Goal: Information Seeking & Learning: Learn about a topic

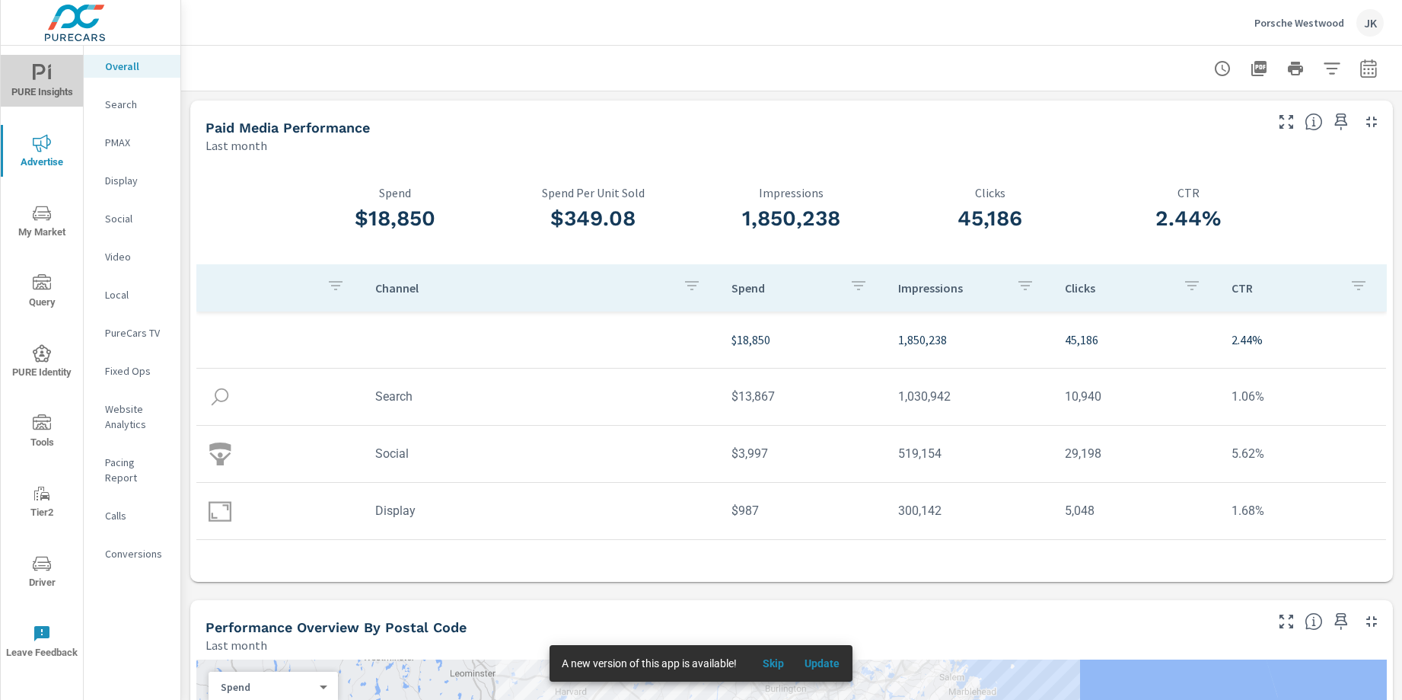
click at [33, 74] on icon "nav menu" at bounding box center [39, 72] width 13 height 16
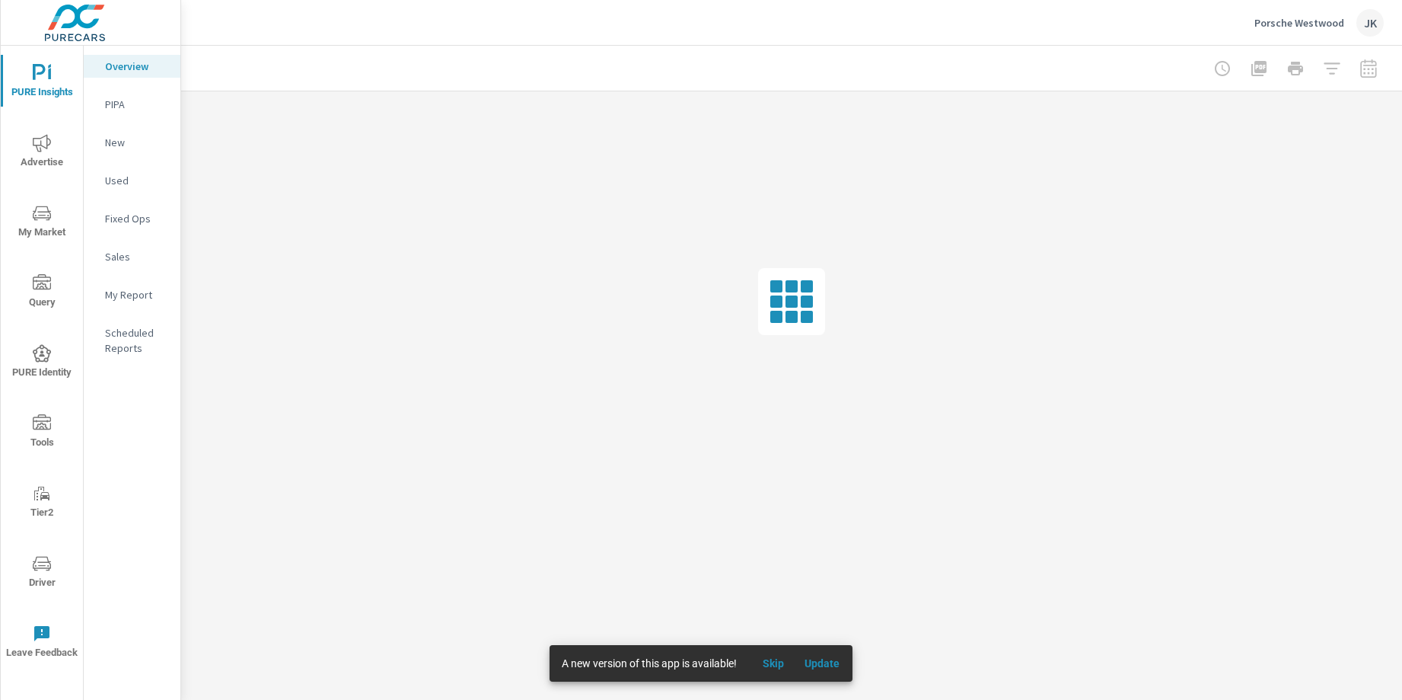
click at [772, 662] on span "Skip" at bounding box center [773, 663] width 37 height 14
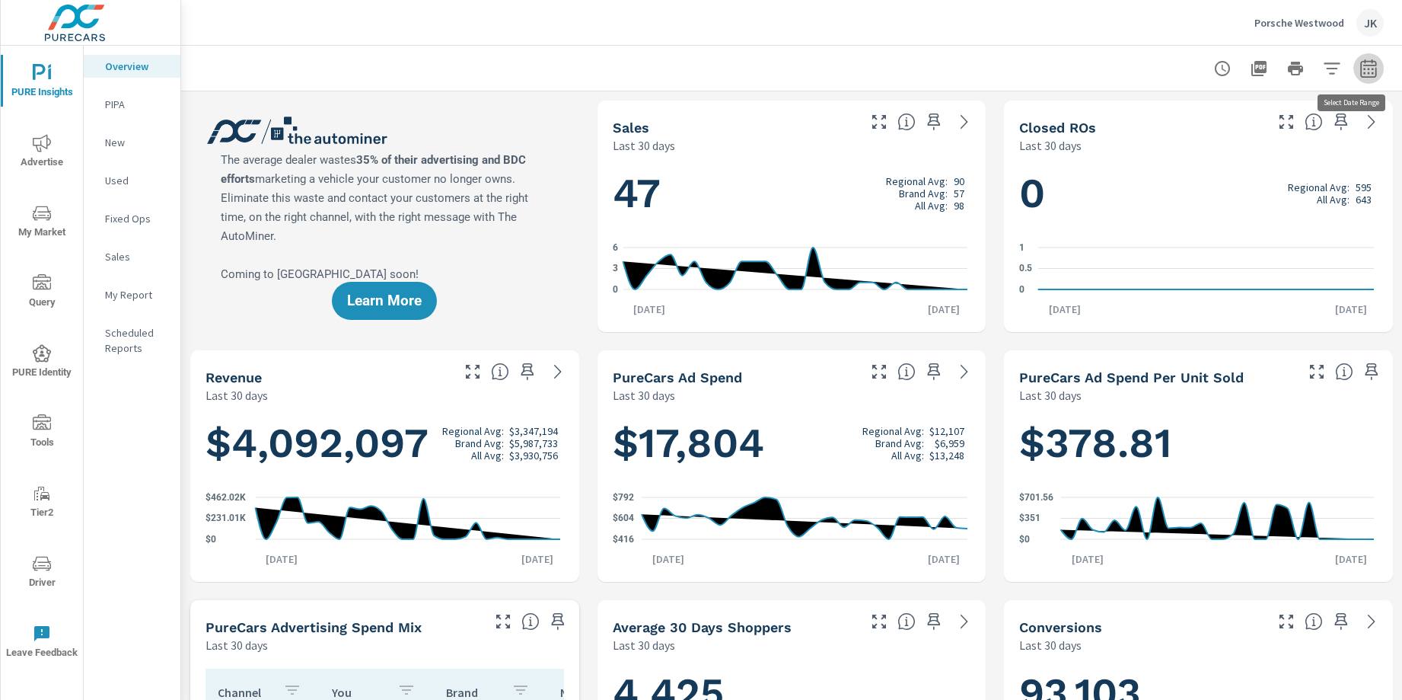
click at [1362, 65] on icon "button" at bounding box center [1368, 68] width 16 height 18
select select "Last 30 days"
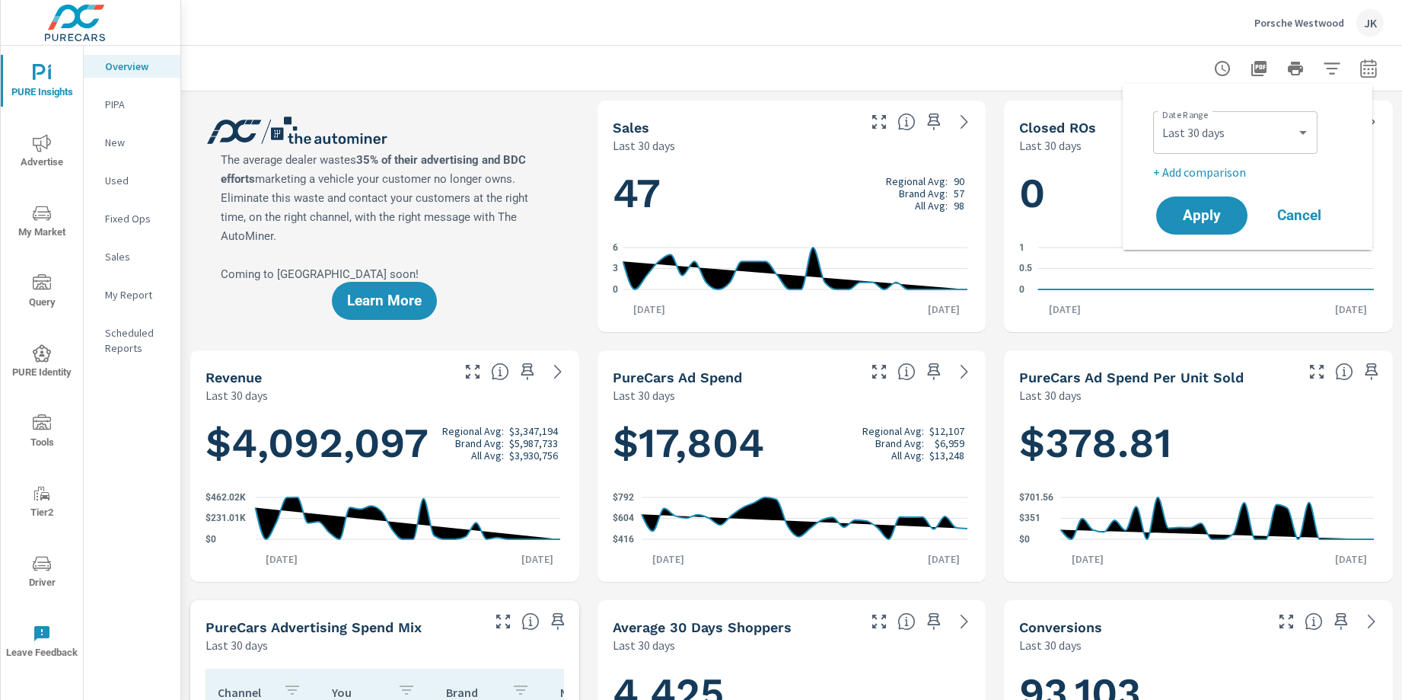
click at [1232, 167] on p "+ Add comparison" at bounding box center [1250, 172] width 195 height 18
select select "Previous period"
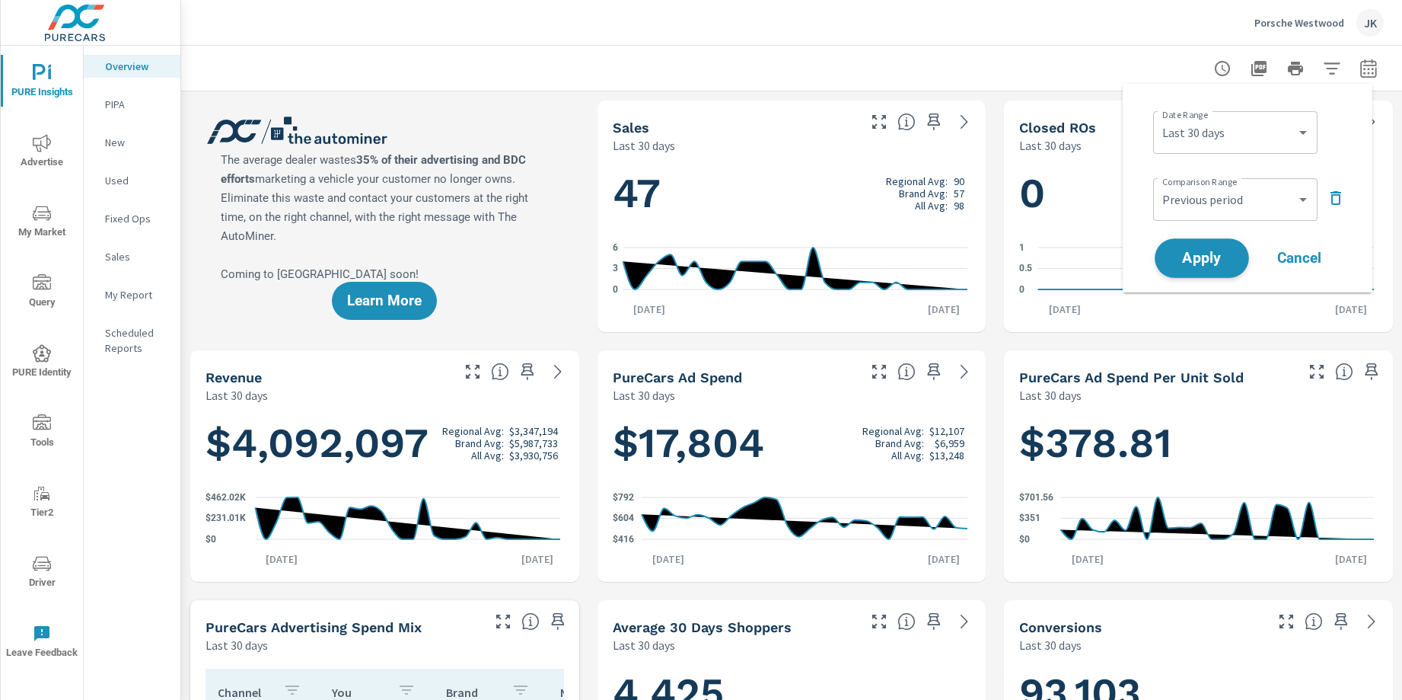
click at [1199, 258] on span "Apply" at bounding box center [1202, 258] width 62 height 14
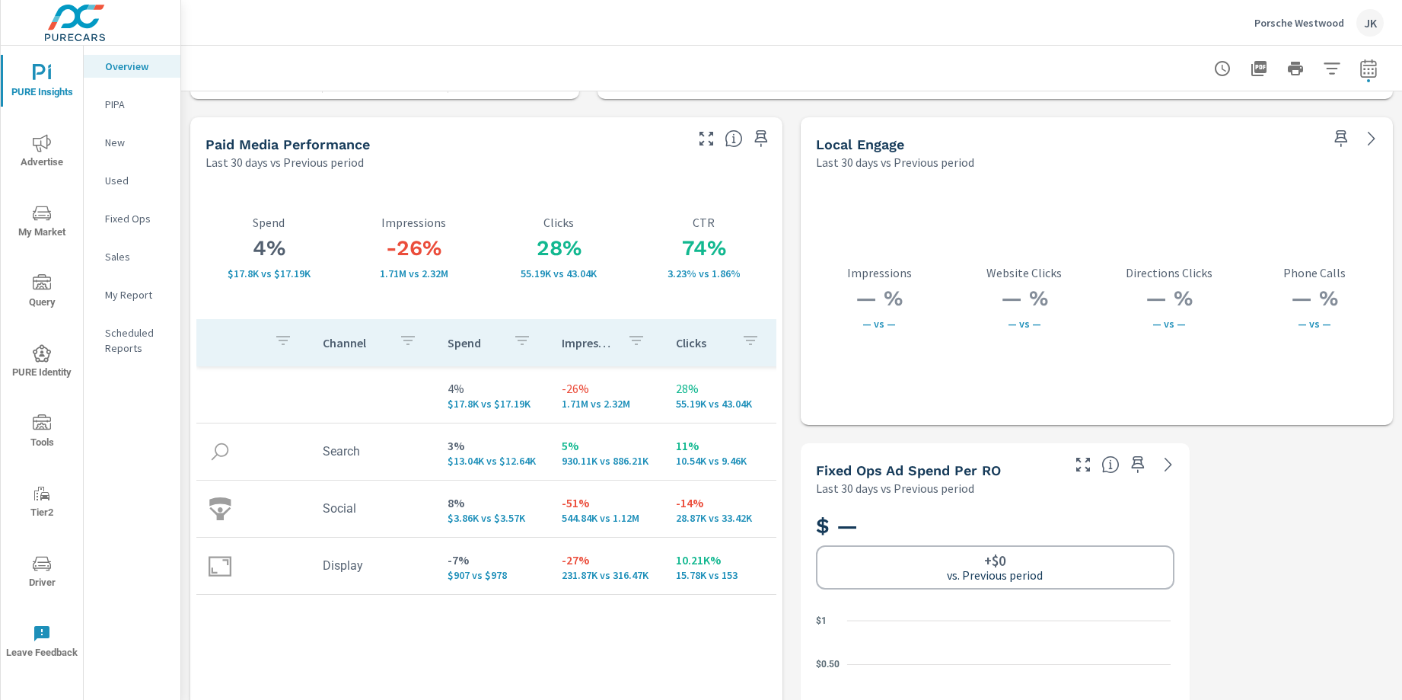
scroll to position [2598, 0]
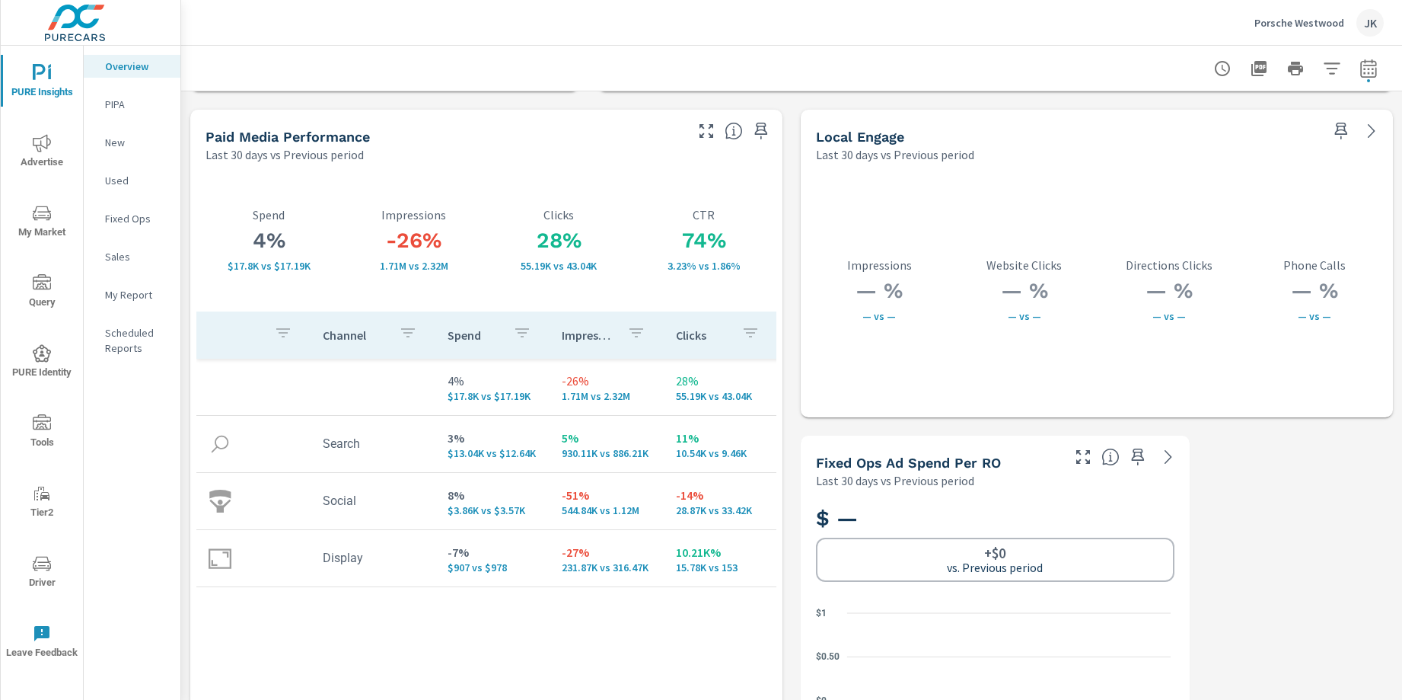
click at [697, 131] on icon "button" at bounding box center [706, 131] width 18 height 18
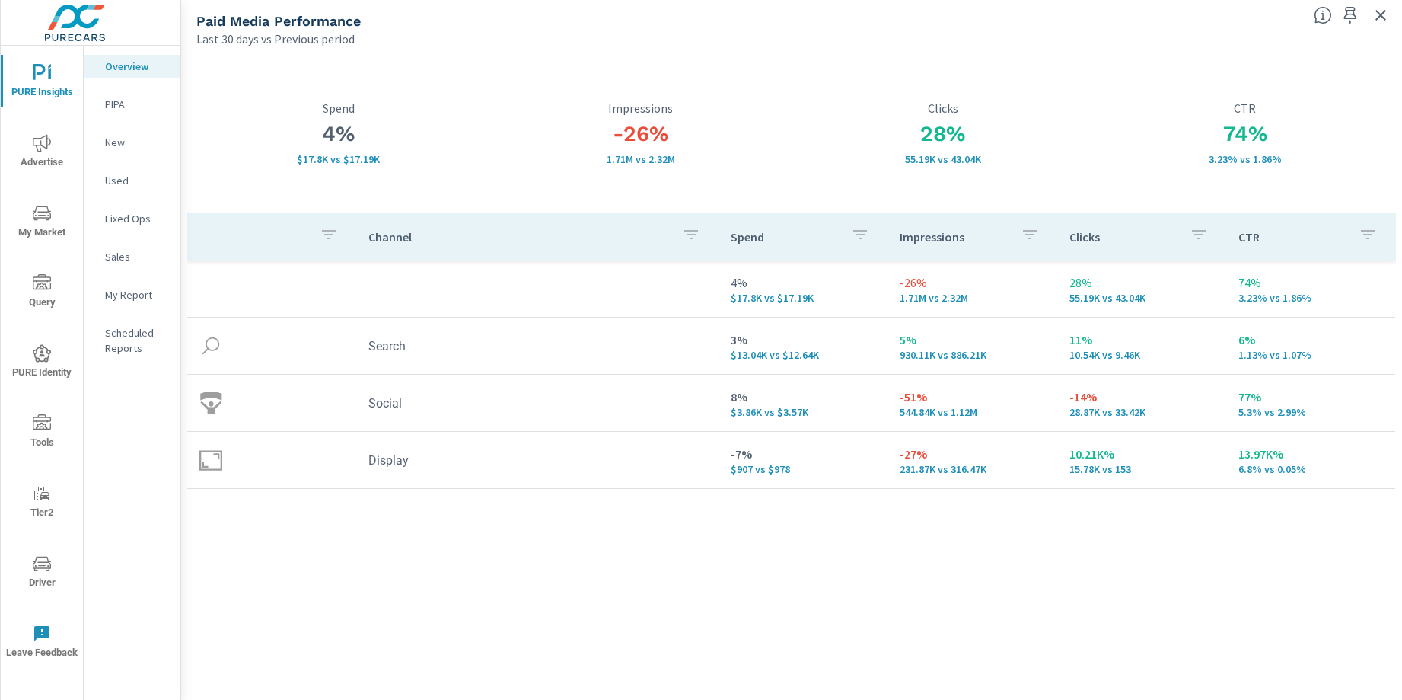
click at [933, 662] on div "Channel Spend Impressions Clicks CTR 4% $17.8K vs $17.19K -26% 1.71M vs 2.32M 2…" at bounding box center [791, 442] width 1209 height 458
click at [1386, 11] on icon "button" at bounding box center [1381, 15] width 18 height 18
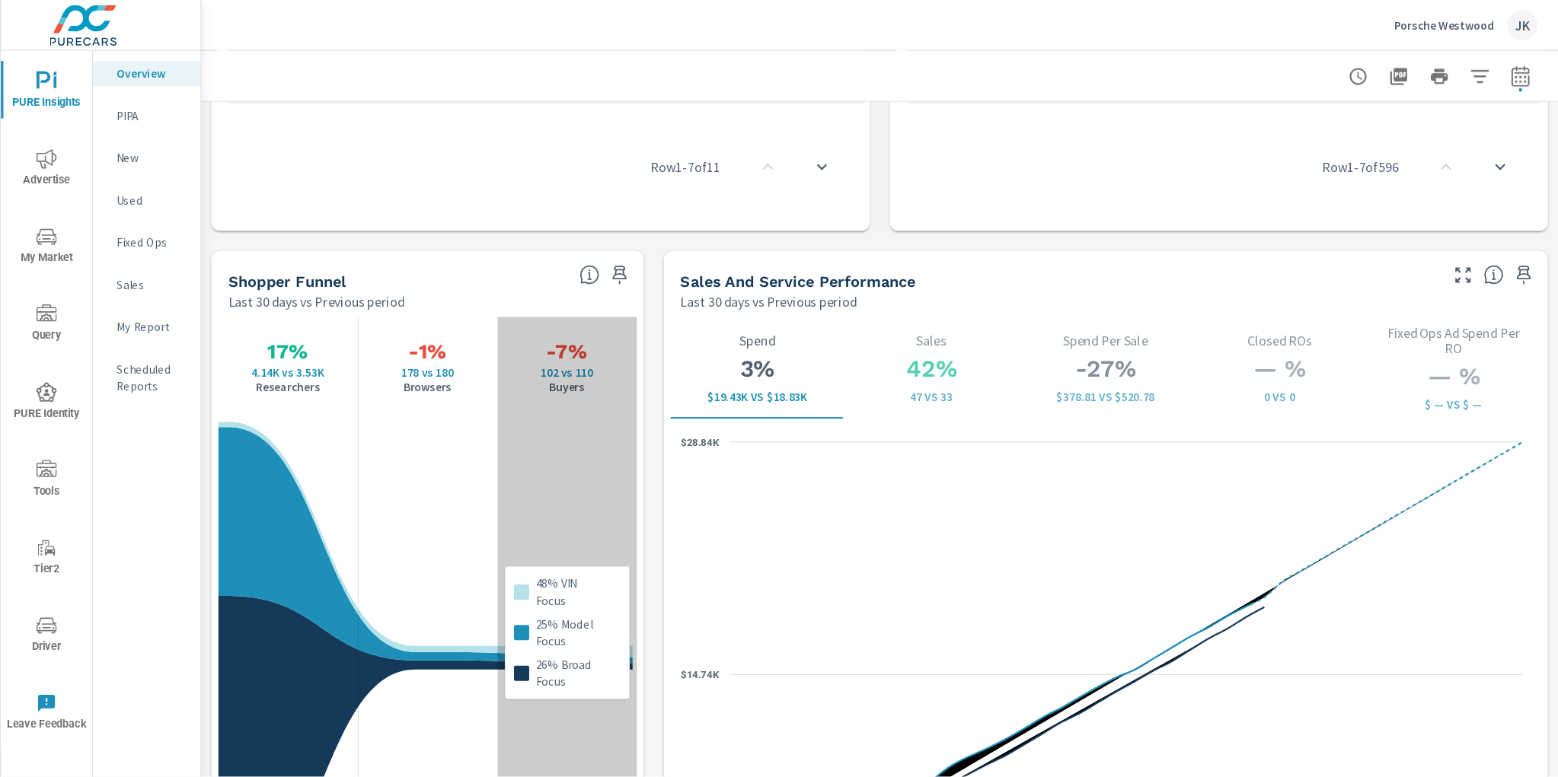
scroll to position [1986, 0]
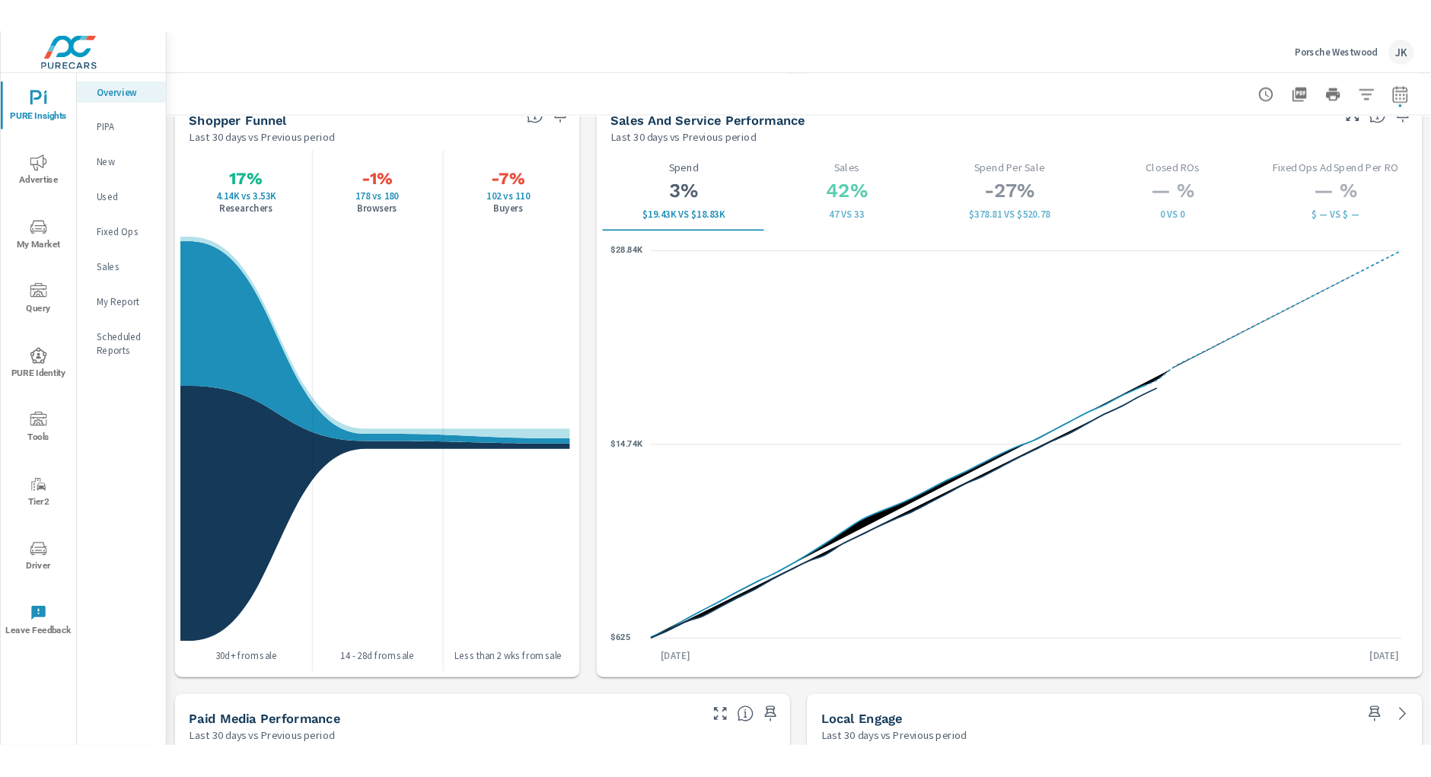
scroll to position [1953, 0]
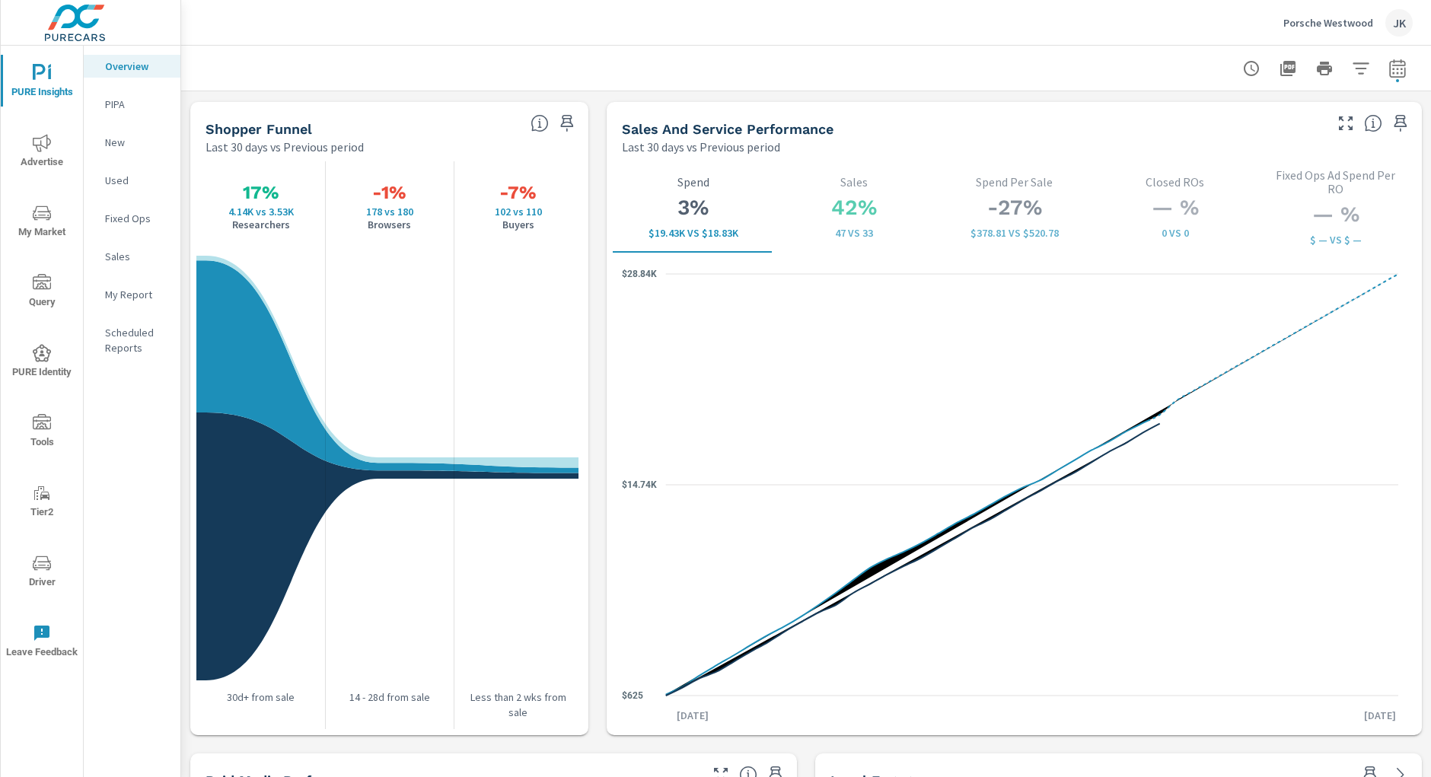
click at [160, 585] on div "Overview PIPA New Used Fixed Ops Sales My Report Scheduled Reports" at bounding box center [132, 412] width 97 height 732
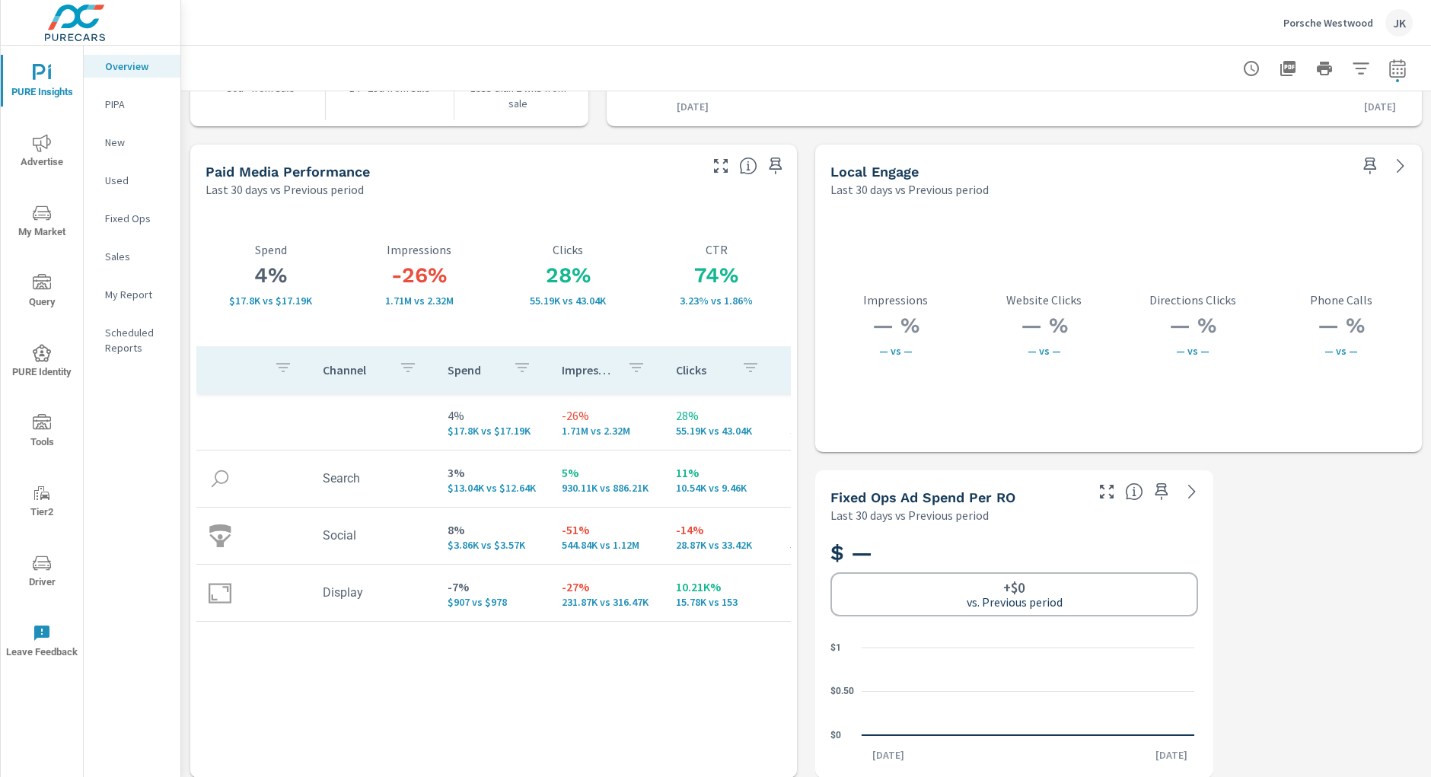
scroll to position [2572, 0]
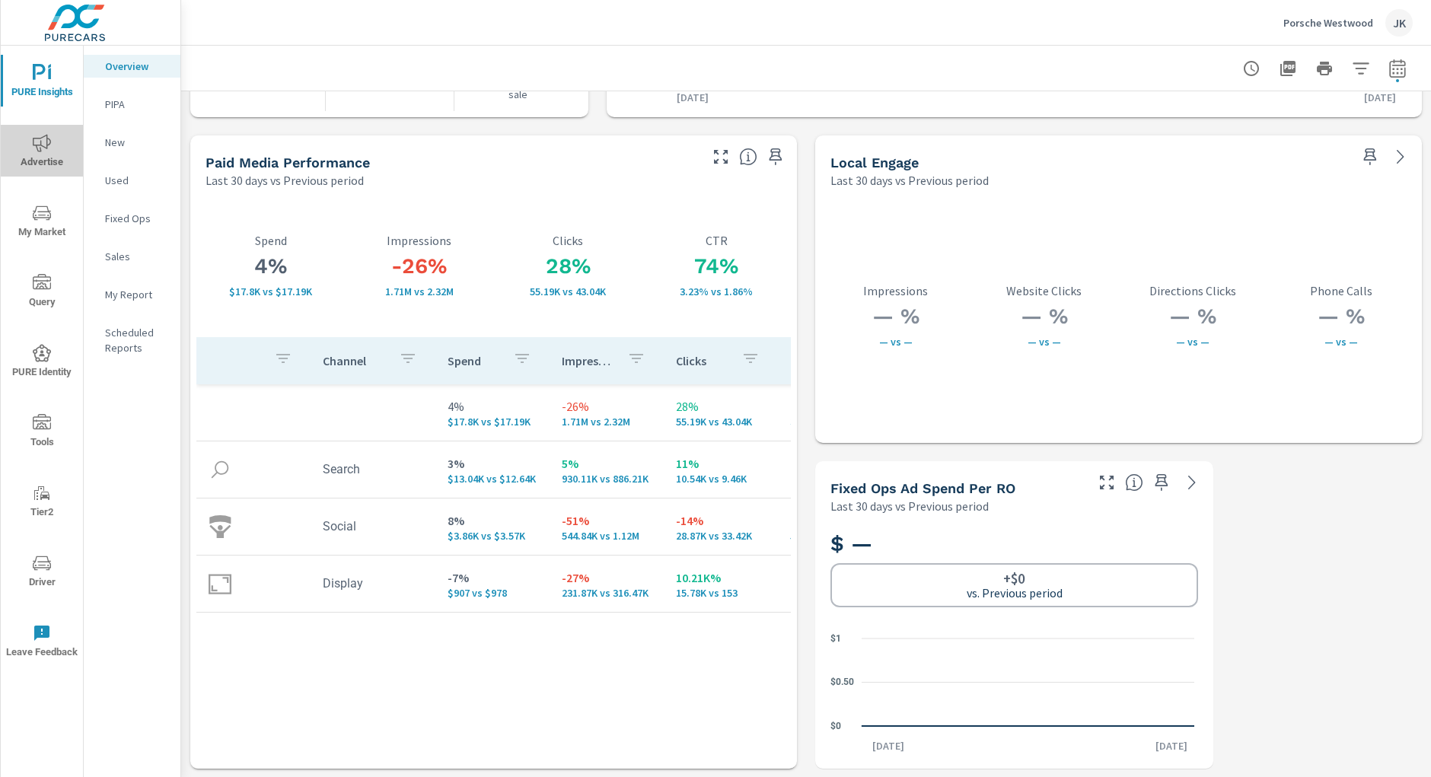
click at [25, 136] on span "Advertise" at bounding box center [41, 152] width 73 height 37
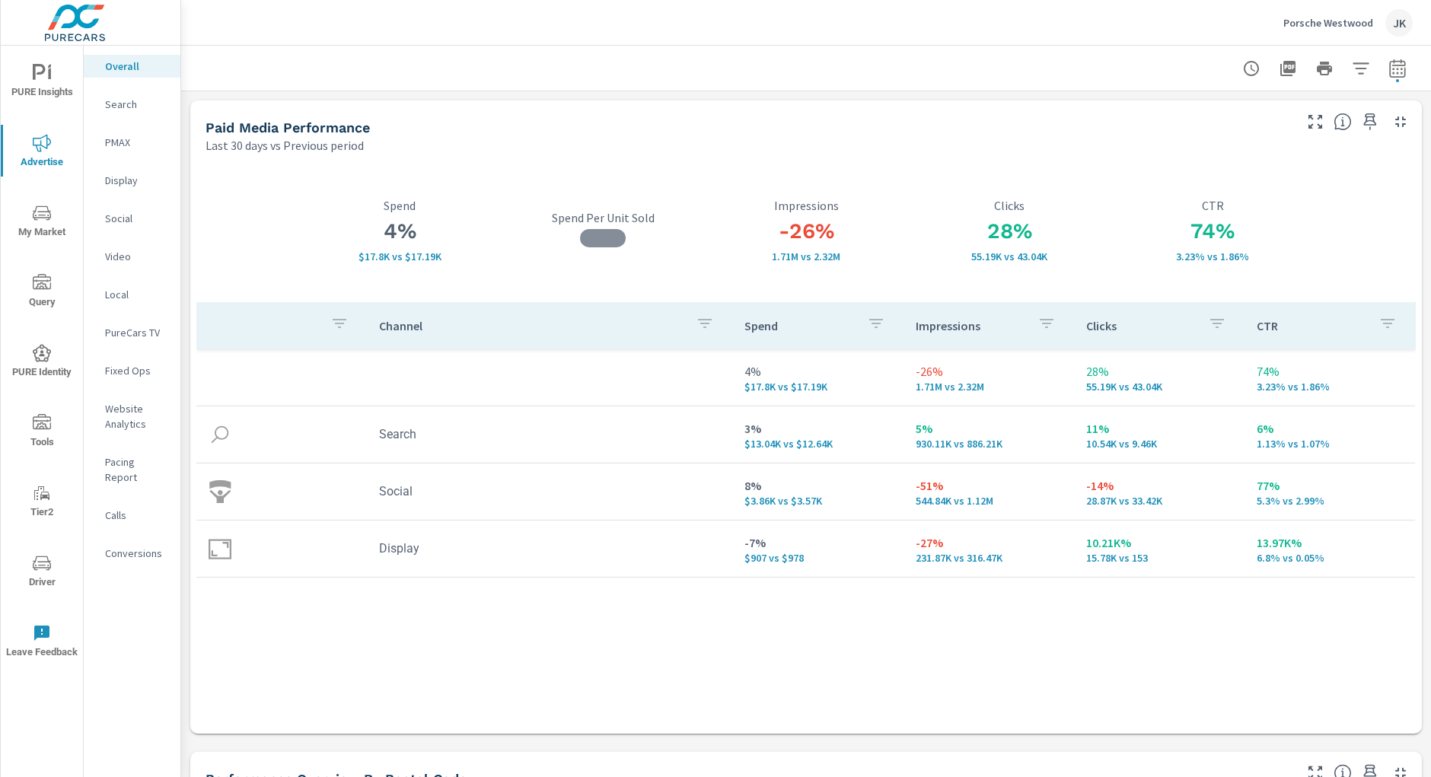
click at [126, 104] on p "Search" at bounding box center [136, 104] width 63 height 15
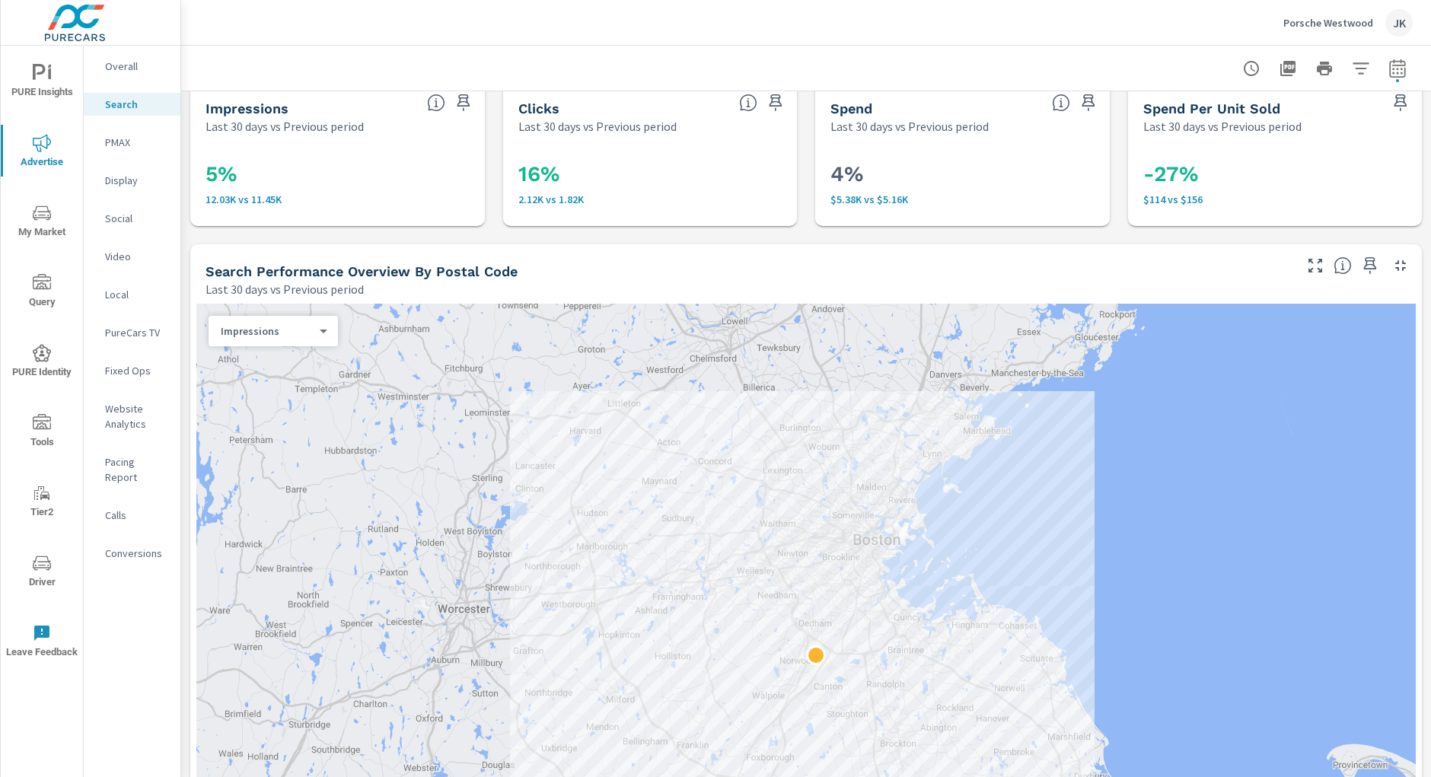
scroll to position [17, 0]
click at [115, 182] on p "Display" at bounding box center [136, 180] width 63 height 15
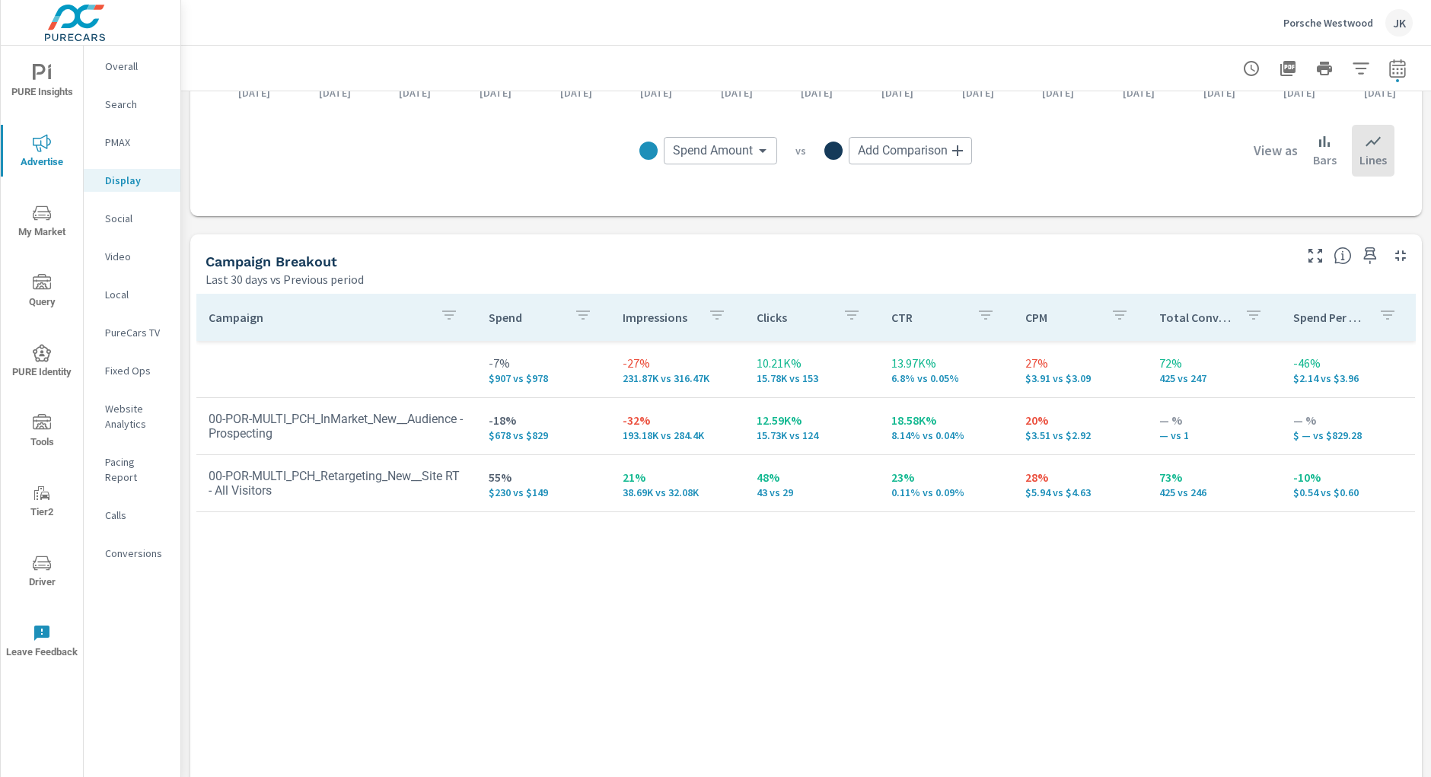
scroll to position [510, 0]
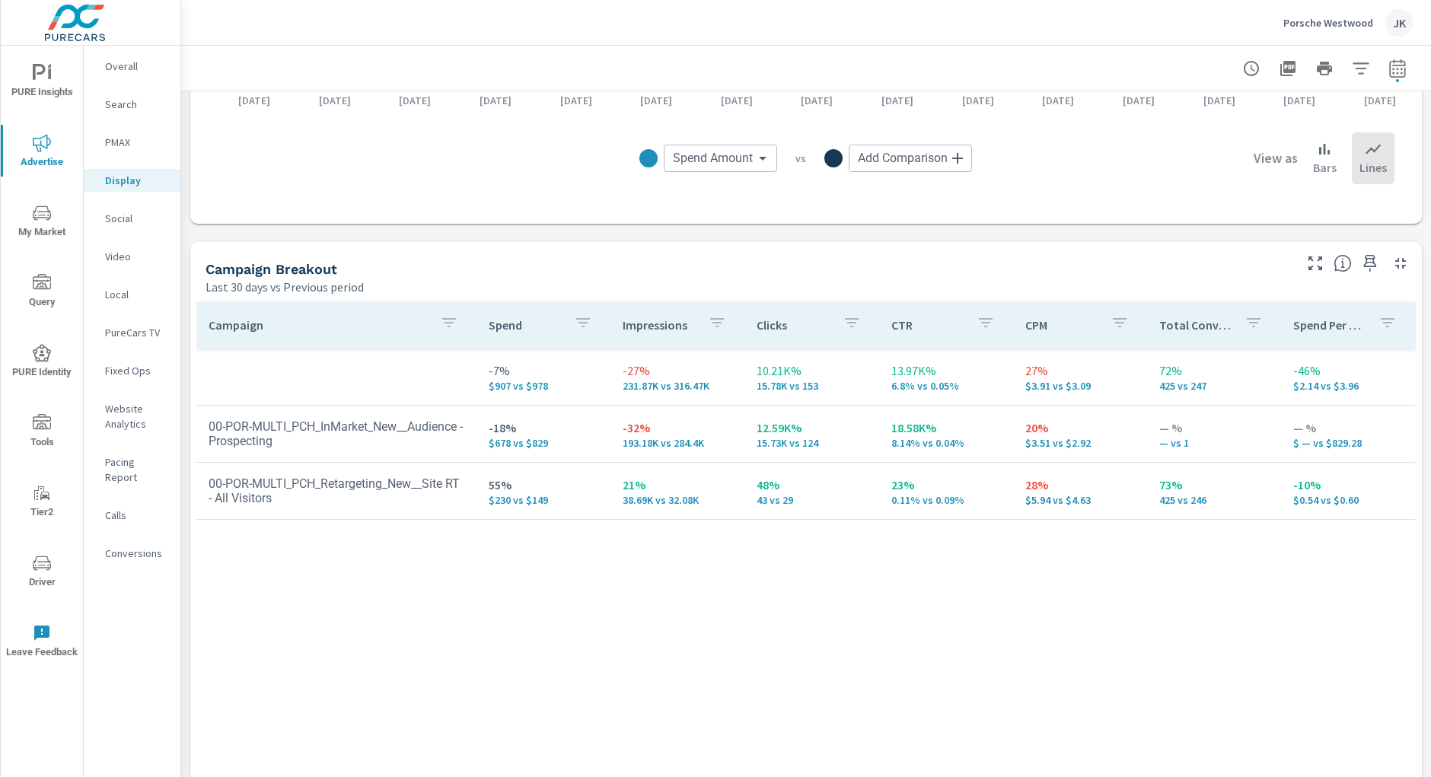
click at [825, 692] on div "Campaign Spend Impressions Clicks CTR CPM Total Conversions Spend Per Conversio…" at bounding box center [806, 573] width 1220 height 545
click at [94, 228] on div "Social" at bounding box center [132, 218] width 97 height 23
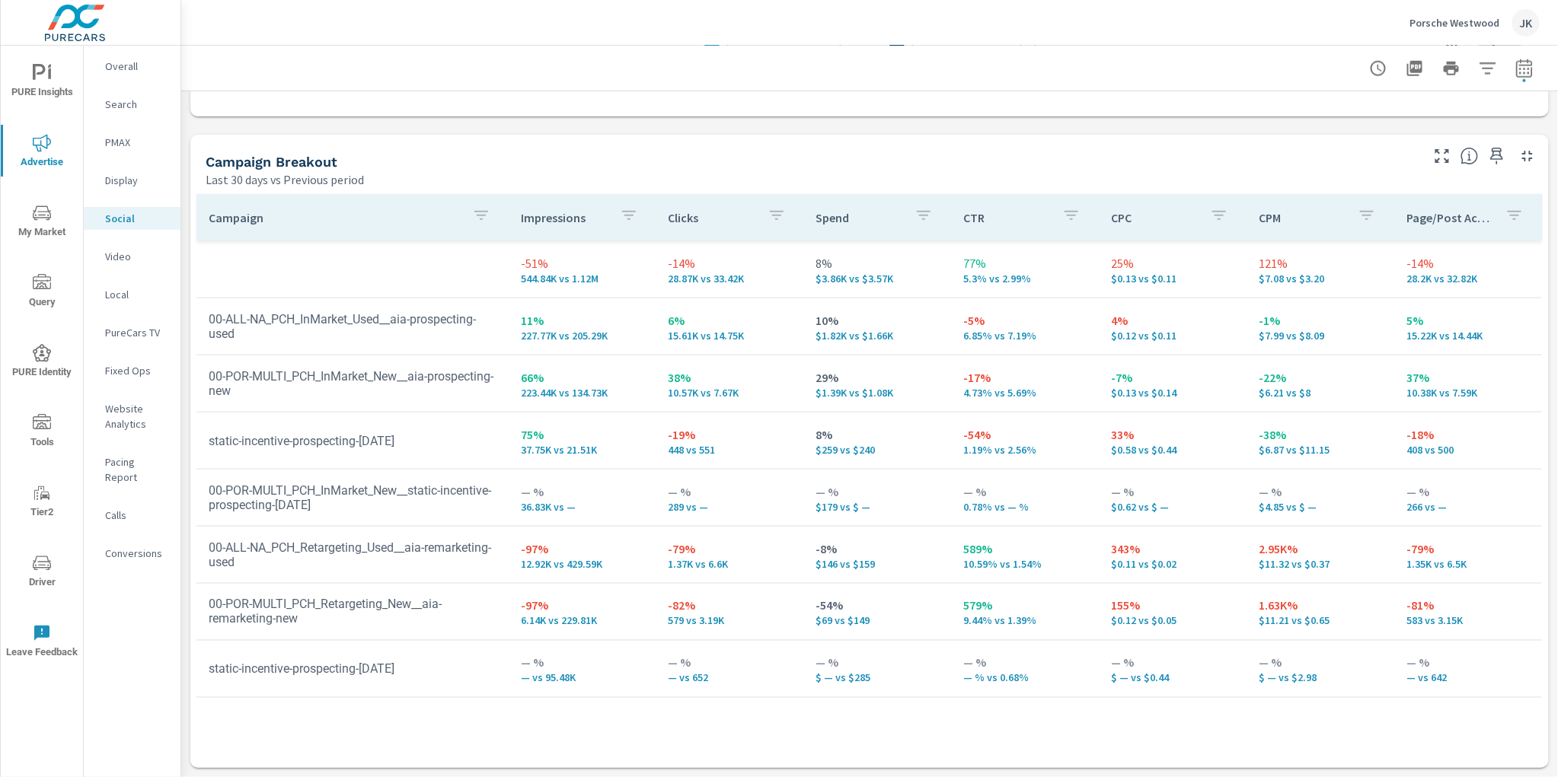
scroll to position [617, 0]
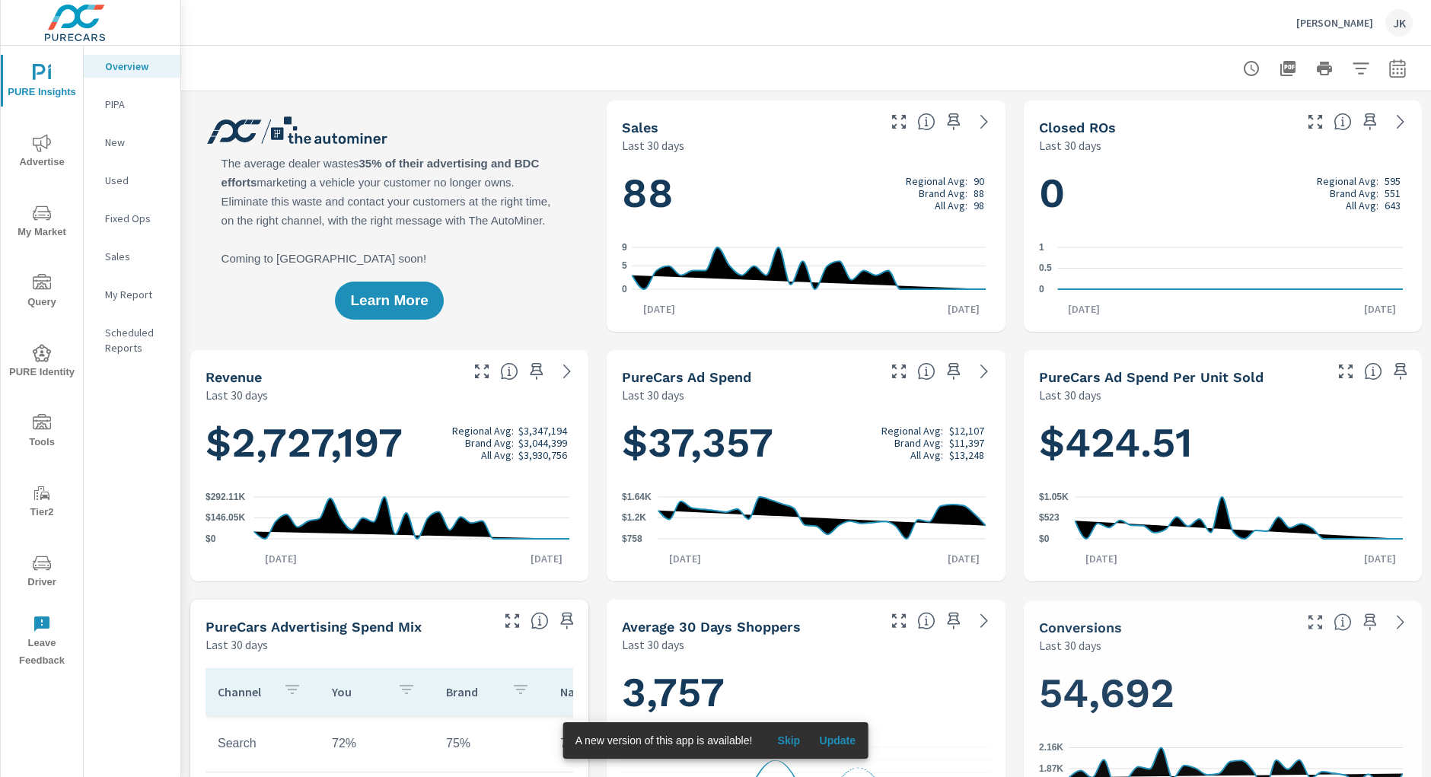
scroll to position [1, 0]
click at [34, 563] on icon "nav menu" at bounding box center [42, 563] width 18 height 18
